Goal: Transaction & Acquisition: Book appointment/travel/reservation

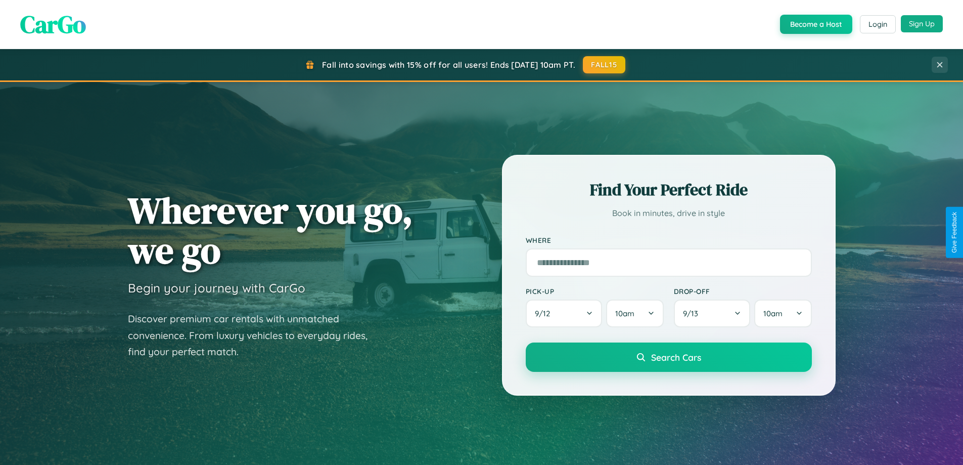
click at [922, 24] on button "Sign Up" at bounding box center [922, 23] width 42 height 17
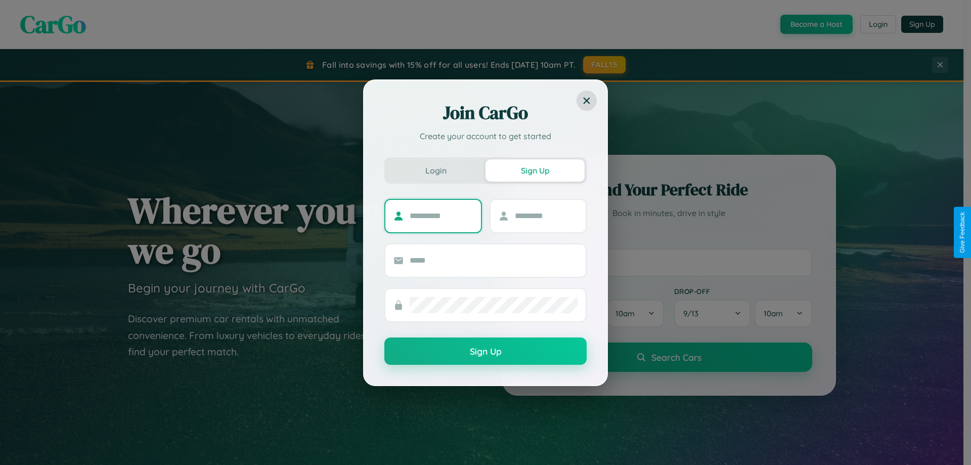
click at [441, 215] on input "text" at bounding box center [441, 216] width 63 height 16
type input "*******"
click at [546, 215] on input "text" at bounding box center [546, 216] width 63 height 16
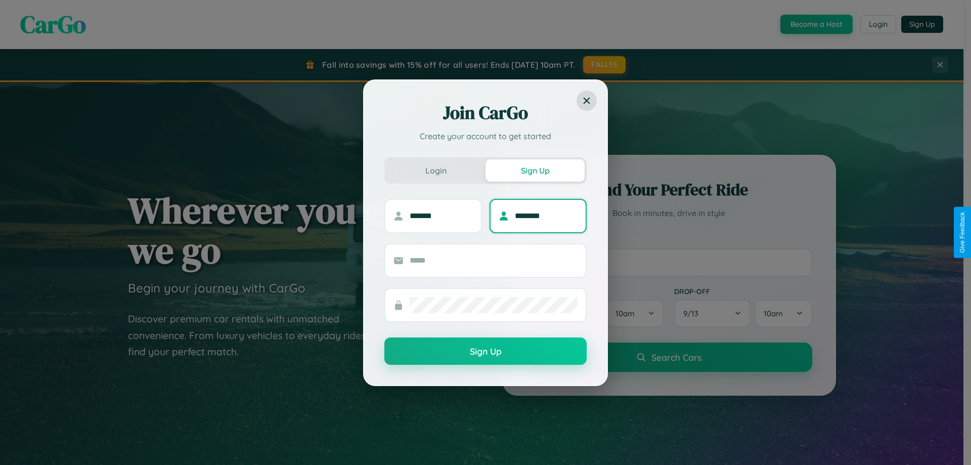
type input "********"
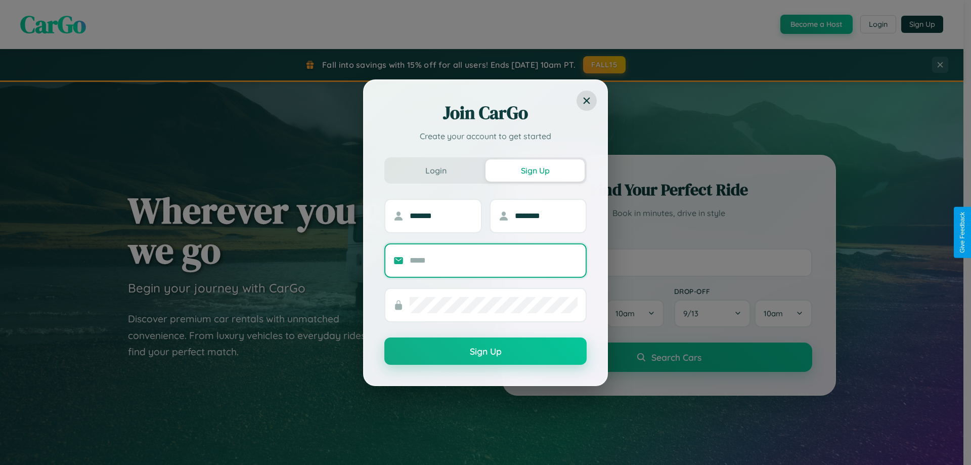
click at [493, 260] on input "text" at bounding box center [494, 260] width 168 height 16
type input "**********"
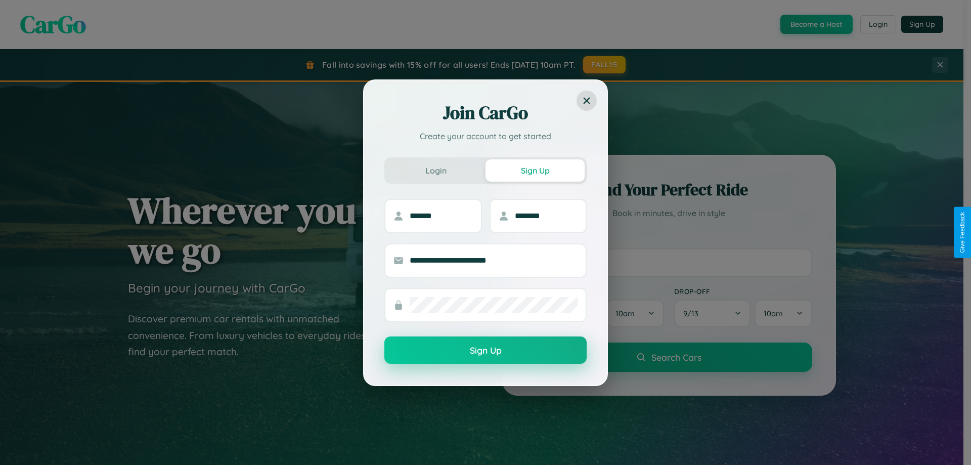
click at [485, 350] on button "Sign Up" at bounding box center [485, 349] width 202 height 27
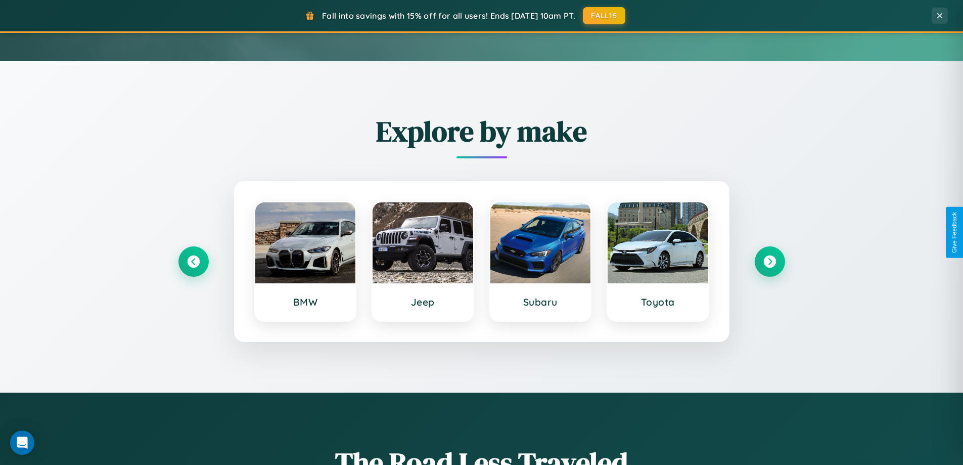
scroll to position [436, 0]
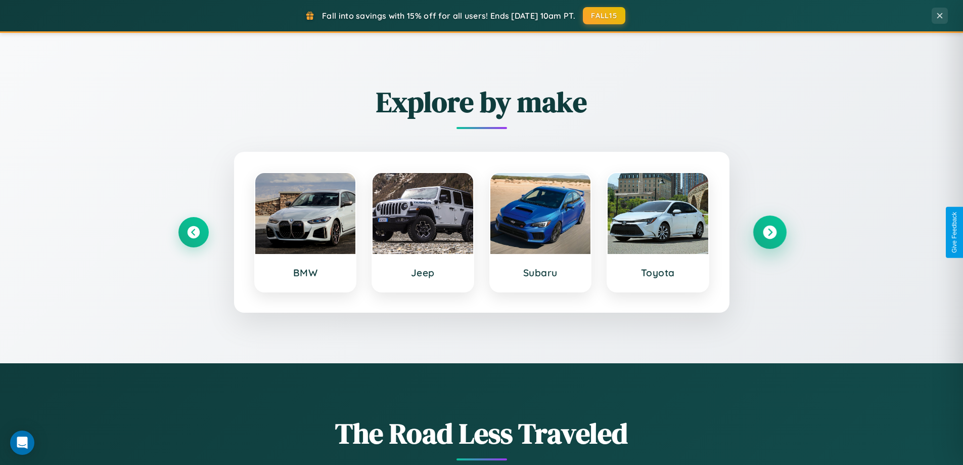
click at [769, 232] on icon at bounding box center [770, 232] width 14 height 14
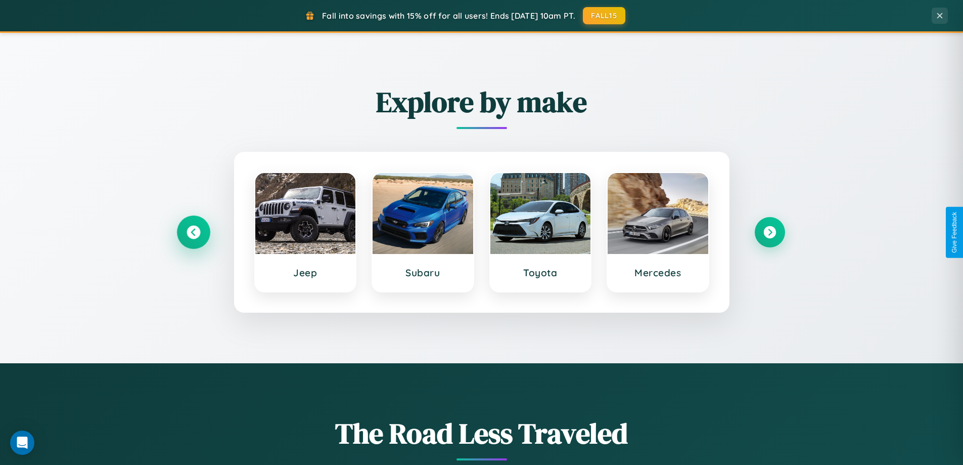
click at [193, 232] on icon at bounding box center [194, 232] width 14 height 14
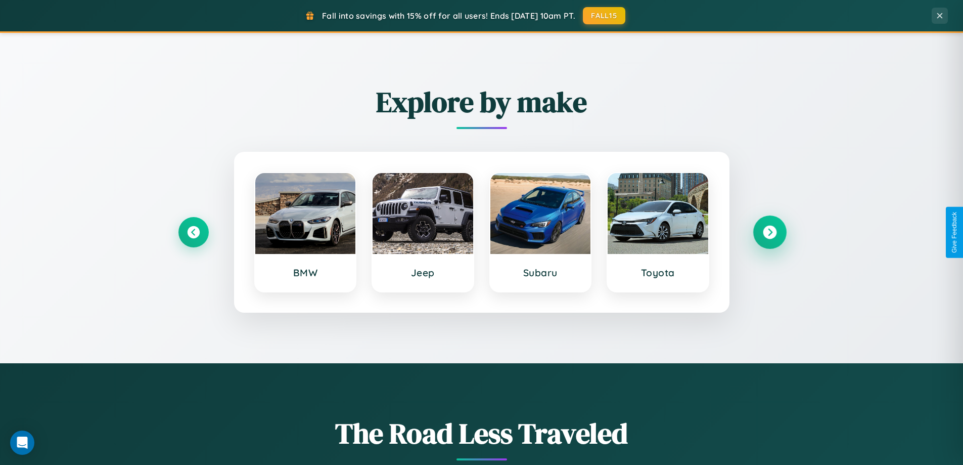
click at [769, 232] on icon at bounding box center [770, 232] width 14 height 14
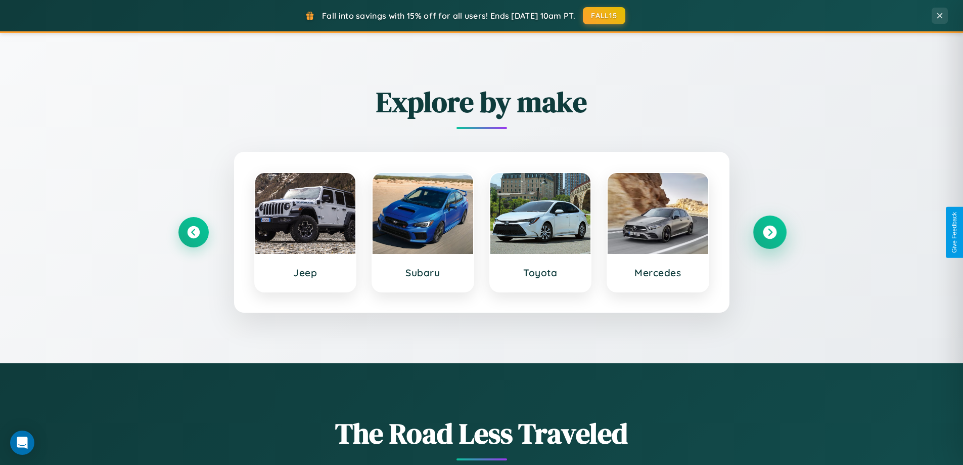
click at [769, 232] on icon at bounding box center [770, 232] width 14 height 14
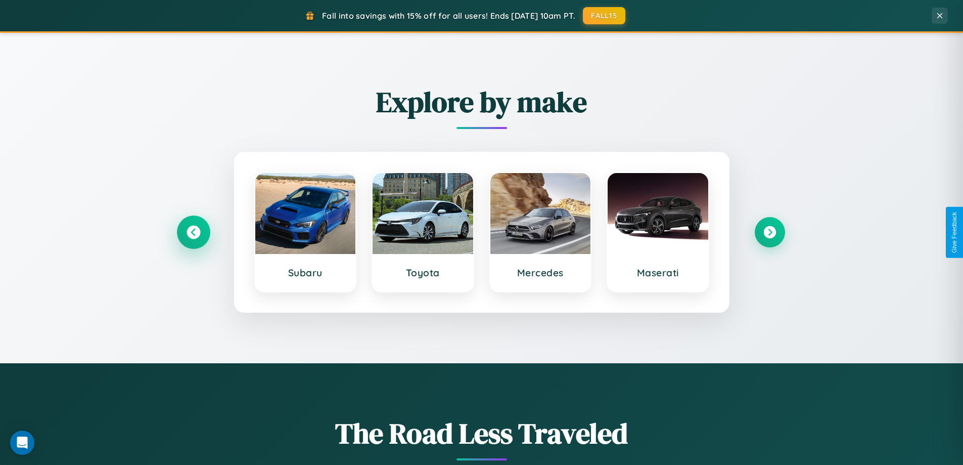
click at [193, 232] on icon at bounding box center [194, 232] width 14 height 14
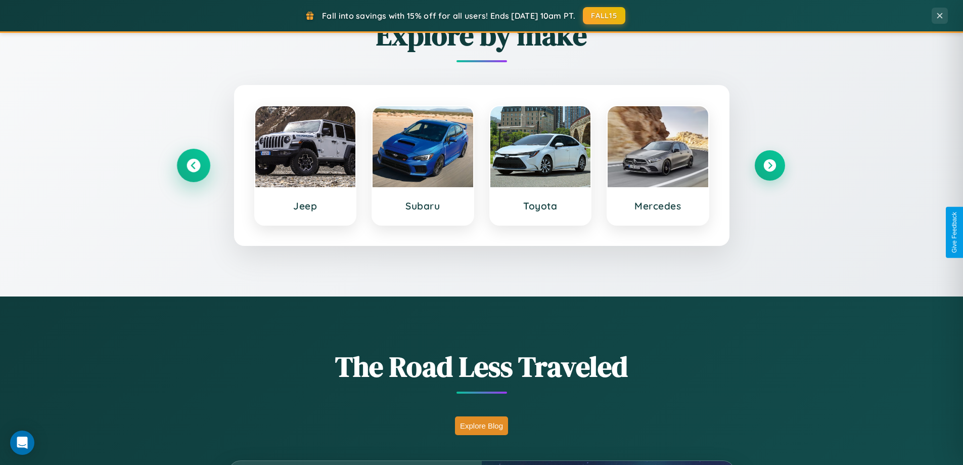
scroll to position [1624, 0]
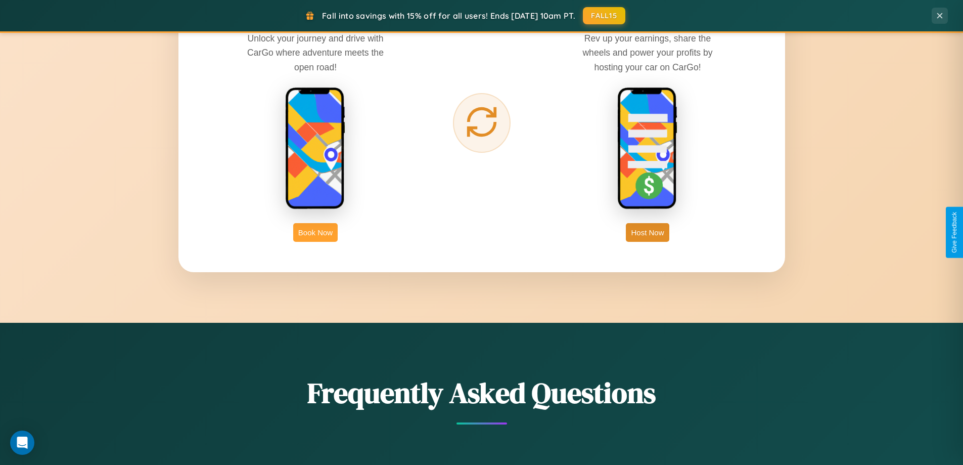
click at [315, 232] on button "Book Now" at bounding box center [315, 232] width 44 height 19
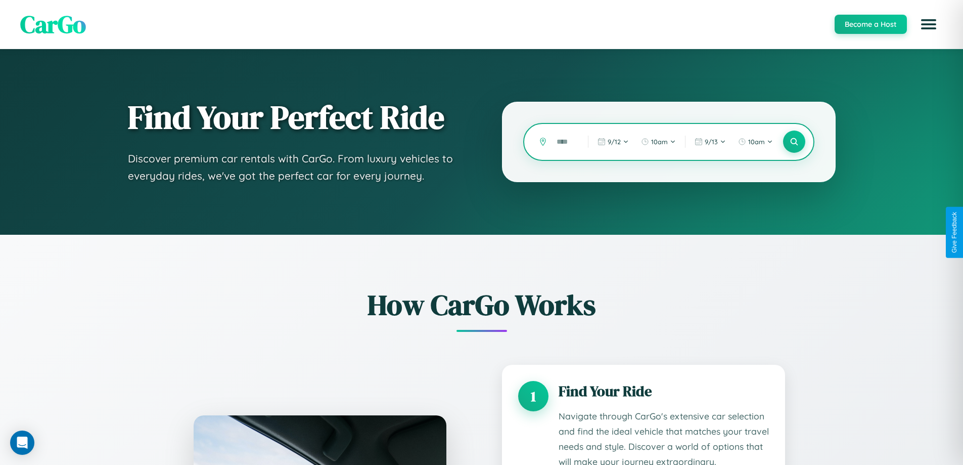
click at [565, 142] on input "text" at bounding box center [565, 142] width 26 height 18
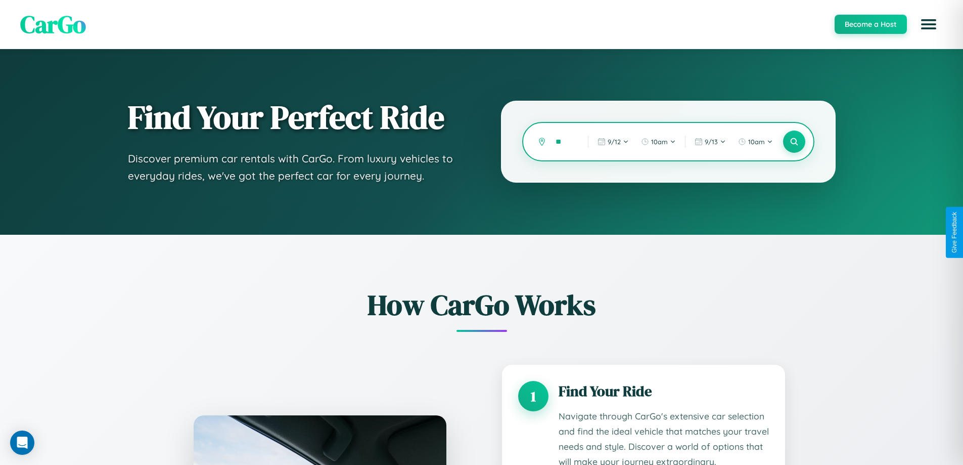
type input "*"
type input "******"
click at [794, 142] on icon at bounding box center [794, 142] width 10 height 10
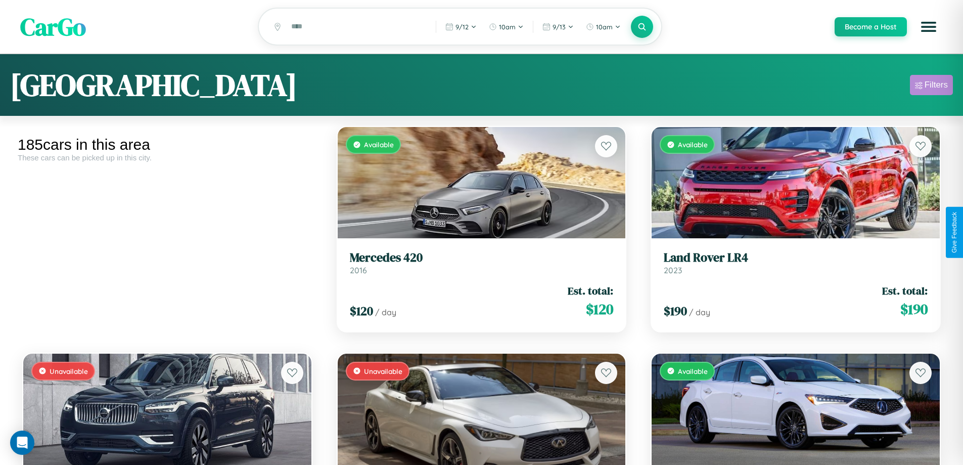
click at [931, 86] on div "Filters" at bounding box center [936, 85] width 23 height 10
